Goal: Entertainment & Leisure: Consume media (video, audio)

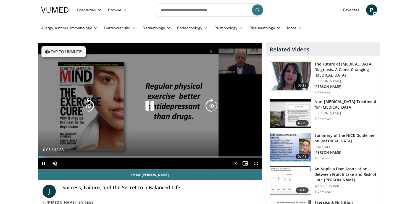
click at [49, 51] on icon "Video Player" at bounding box center [48, 52] width 6 height 6
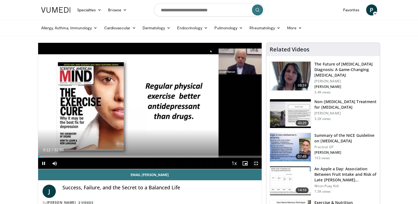
click at [257, 165] on span "Video Player" at bounding box center [256, 163] width 11 height 11
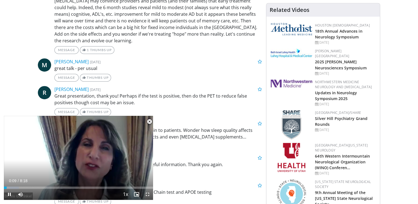
scroll to position [304, 0]
